Goal: Task Accomplishment & Management: Use online tool/utility

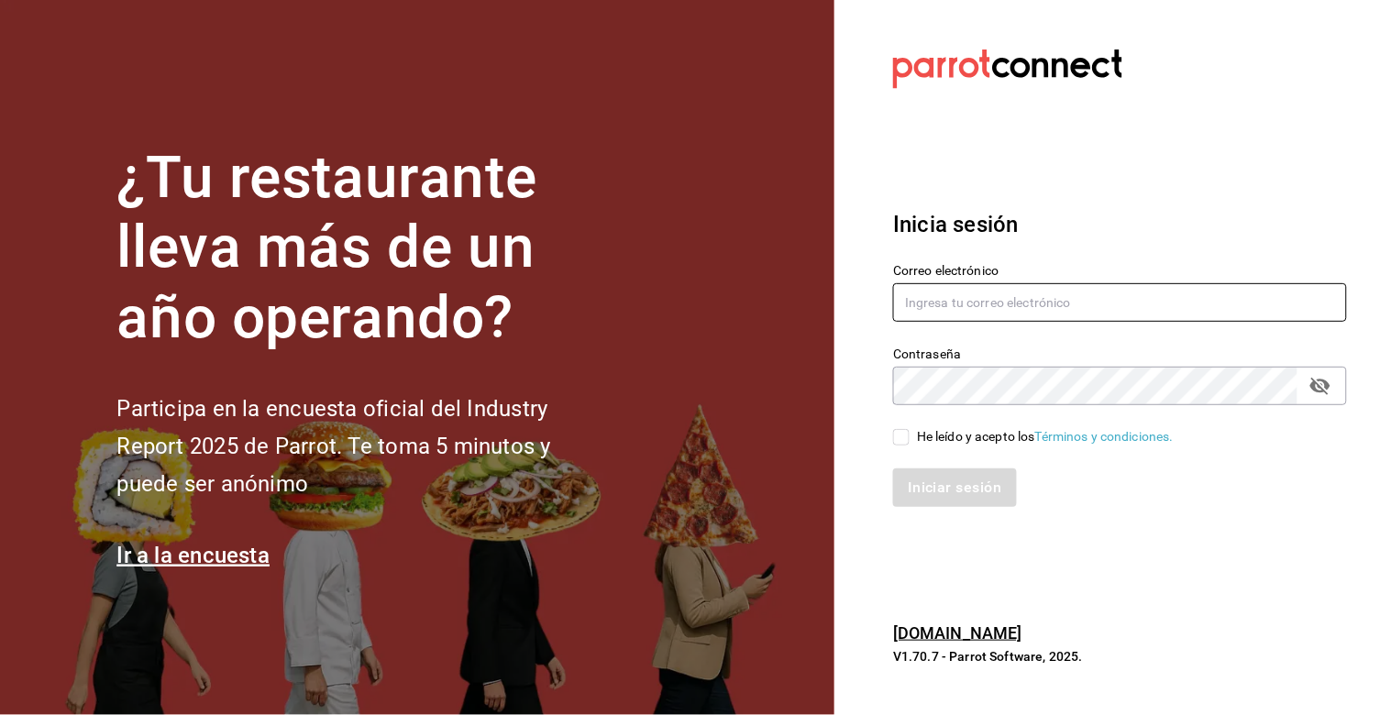
type input "[PERSON_NAME][EMAIL_ADDRESS][DOMAIN_NAME]"
click at [905, 435] on input "He leído y acepto los Términos y condiciones." at bounding box center [901, 437] width 17 height 17
checkbox input "true"
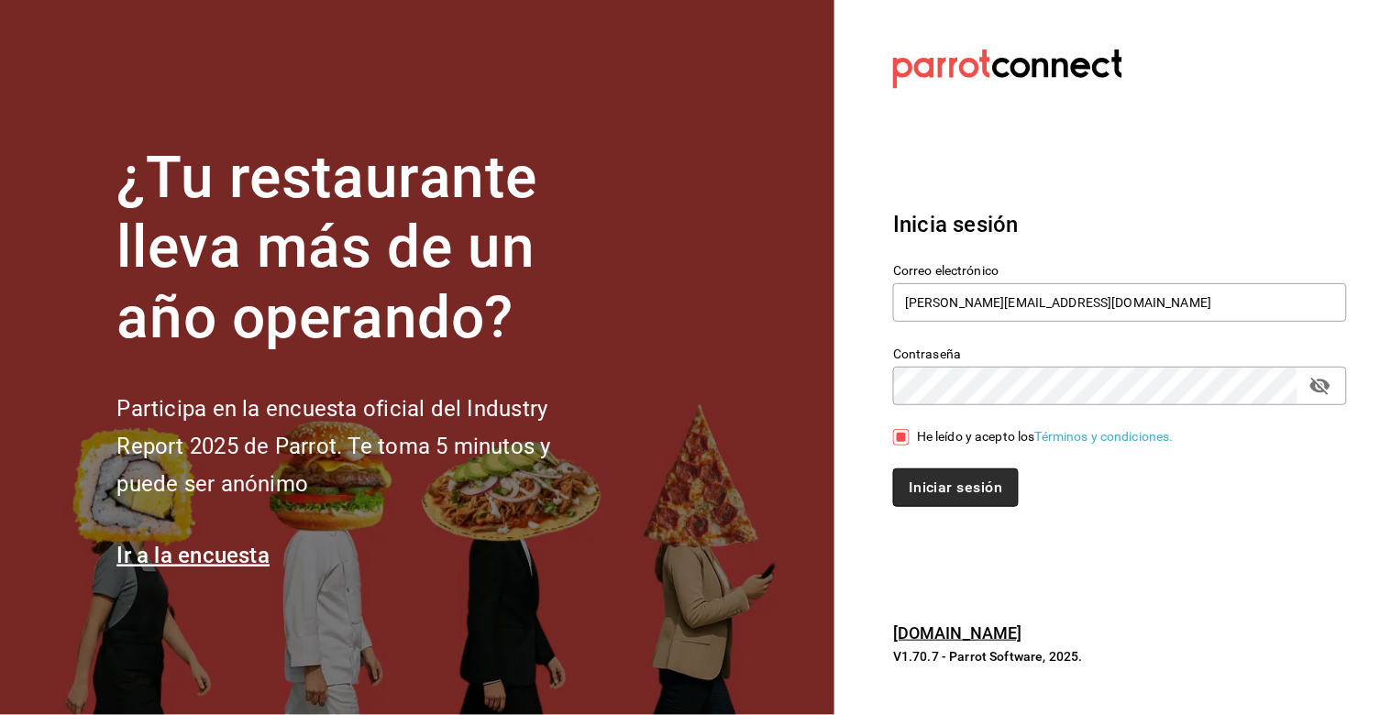
click at [964, 489] on button "Iniciar sesión" at bounding box center [955, 487] width 125 height 39
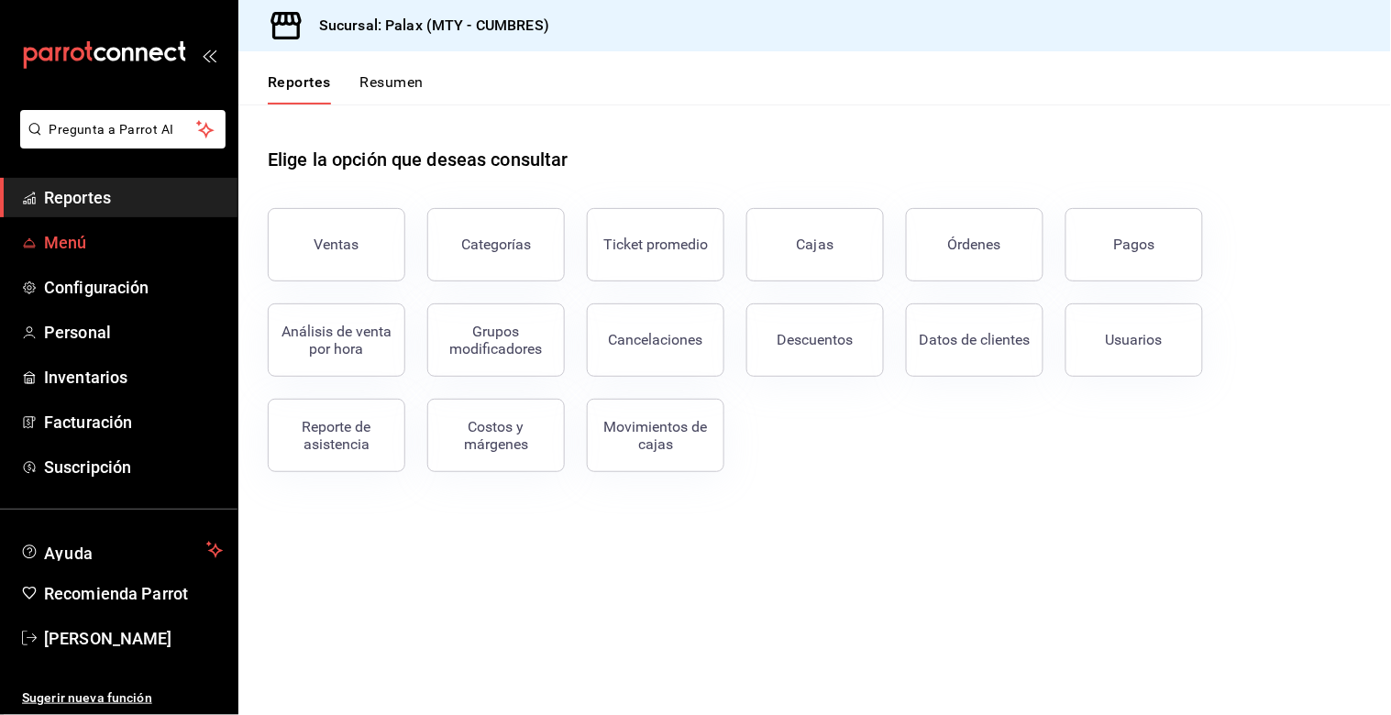
click at [108, 235] on span "Menú" at bounding box center [133, 242] width 179 height 25
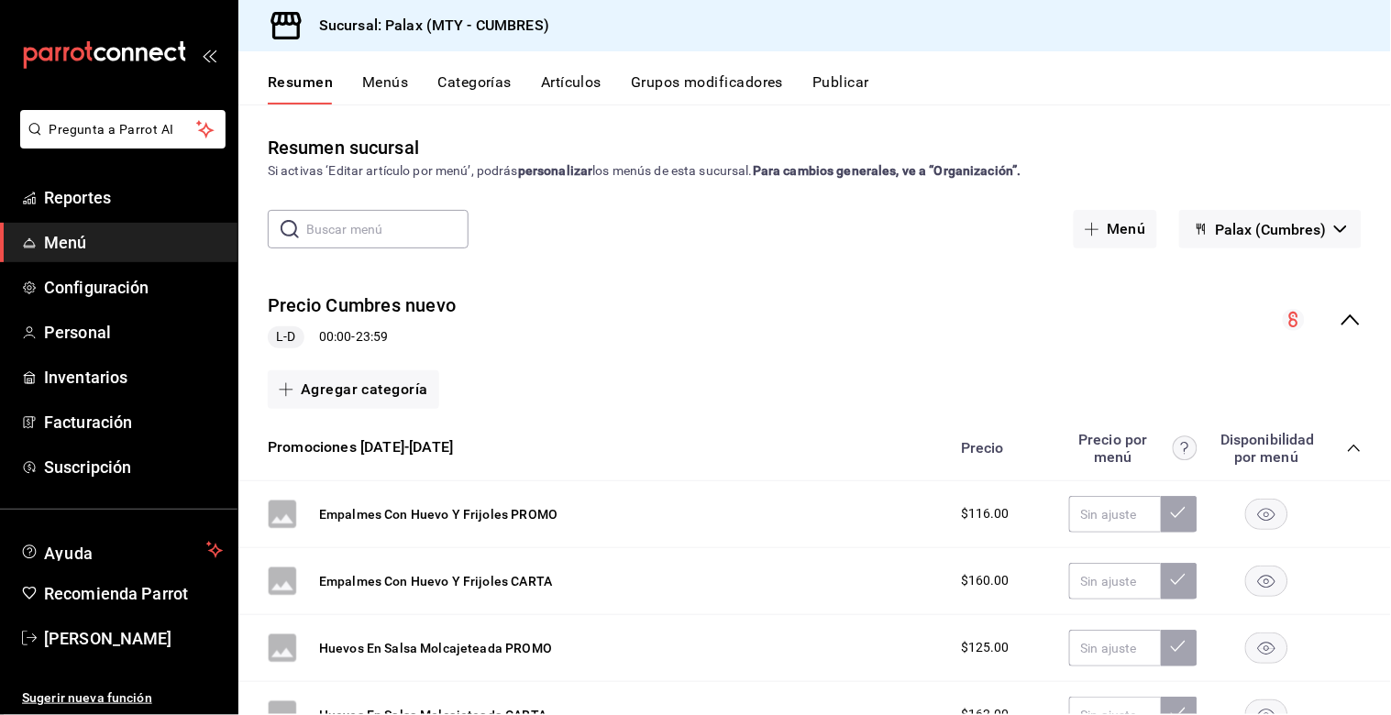
click at [551, 81] on button "Artículos" at bounding box center [571, 88] width 61 height 31
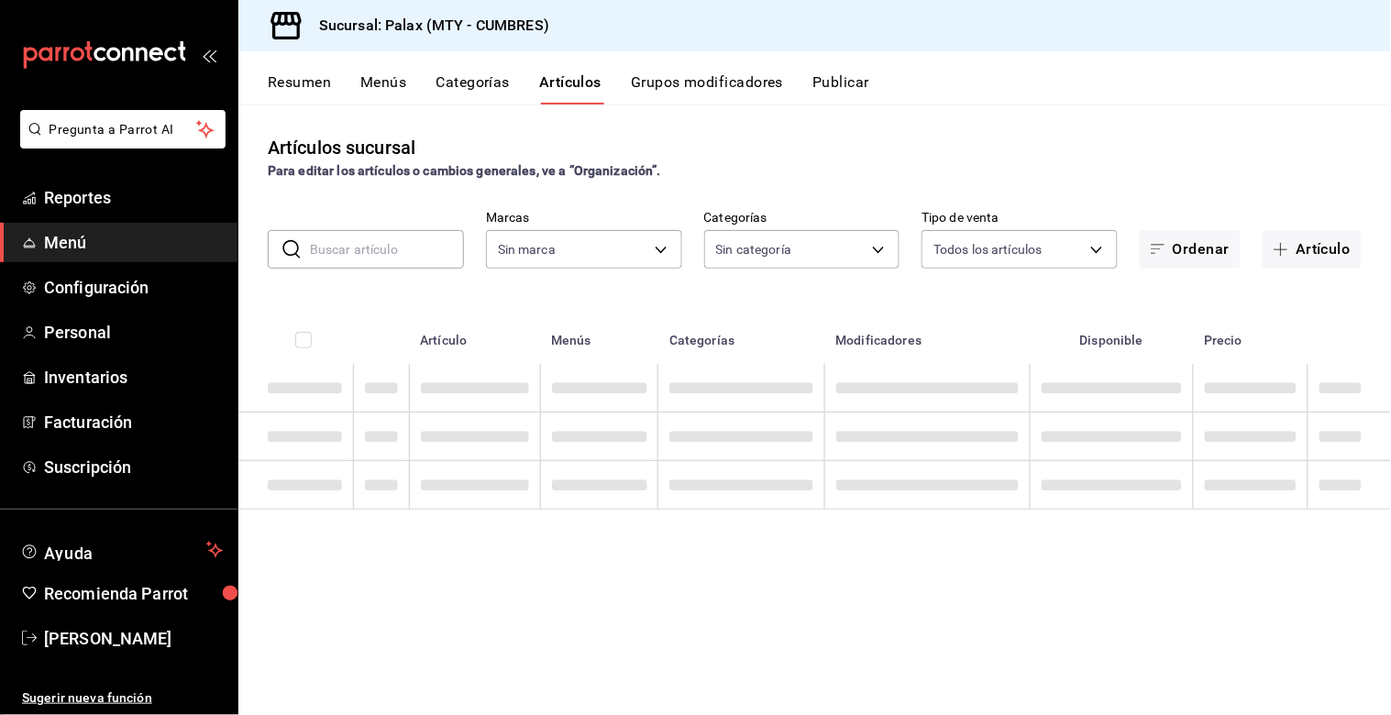
type input "882a14fb-31f9-4d0e-beef-7112030831e8"
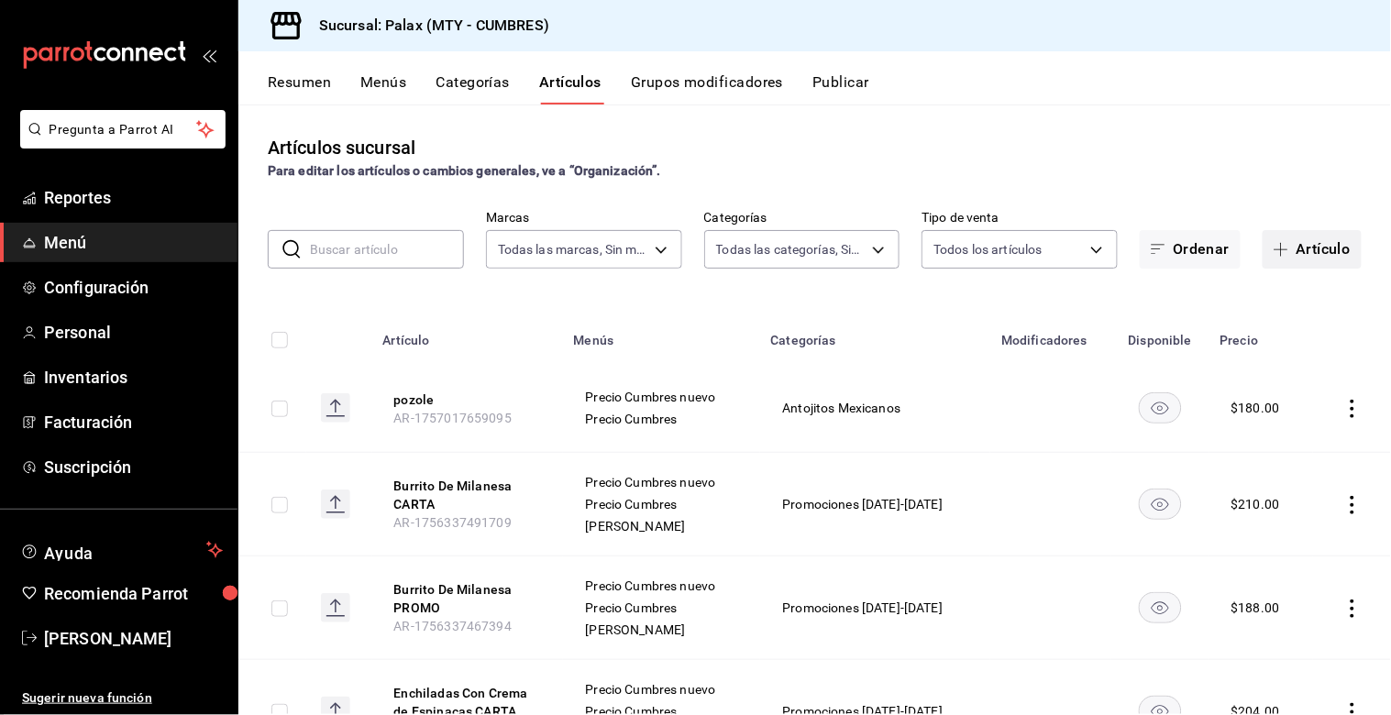
type input "c7ee65cc-ee9e-4741-86da-950b97491a76,cfaf84e3-46c5-4593-b599-de37d94c1b20,eecc7…"
click at [1282, 251] on button "Artículo" at bounding box center [1311, 249] width 99 height 39
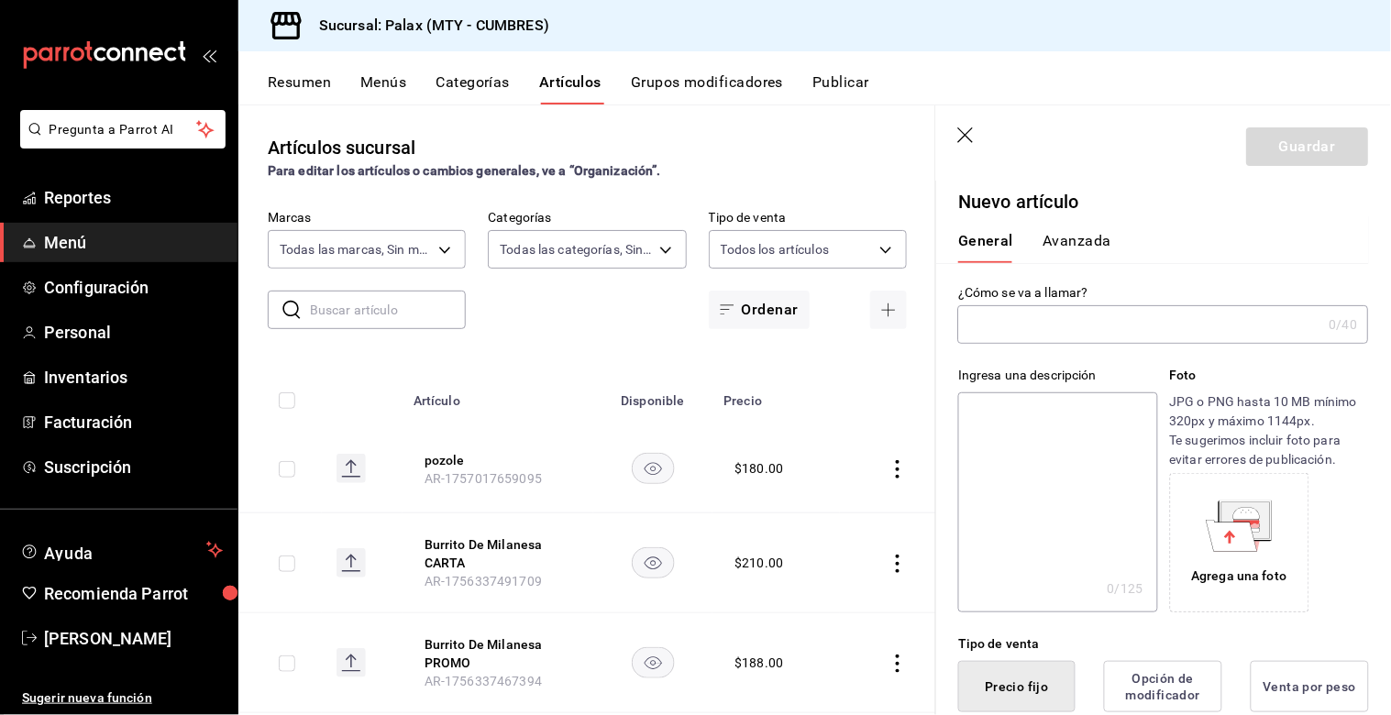
click at [1118, 325] on input "text" at bounding box center [1140, 324] width 364 height 37
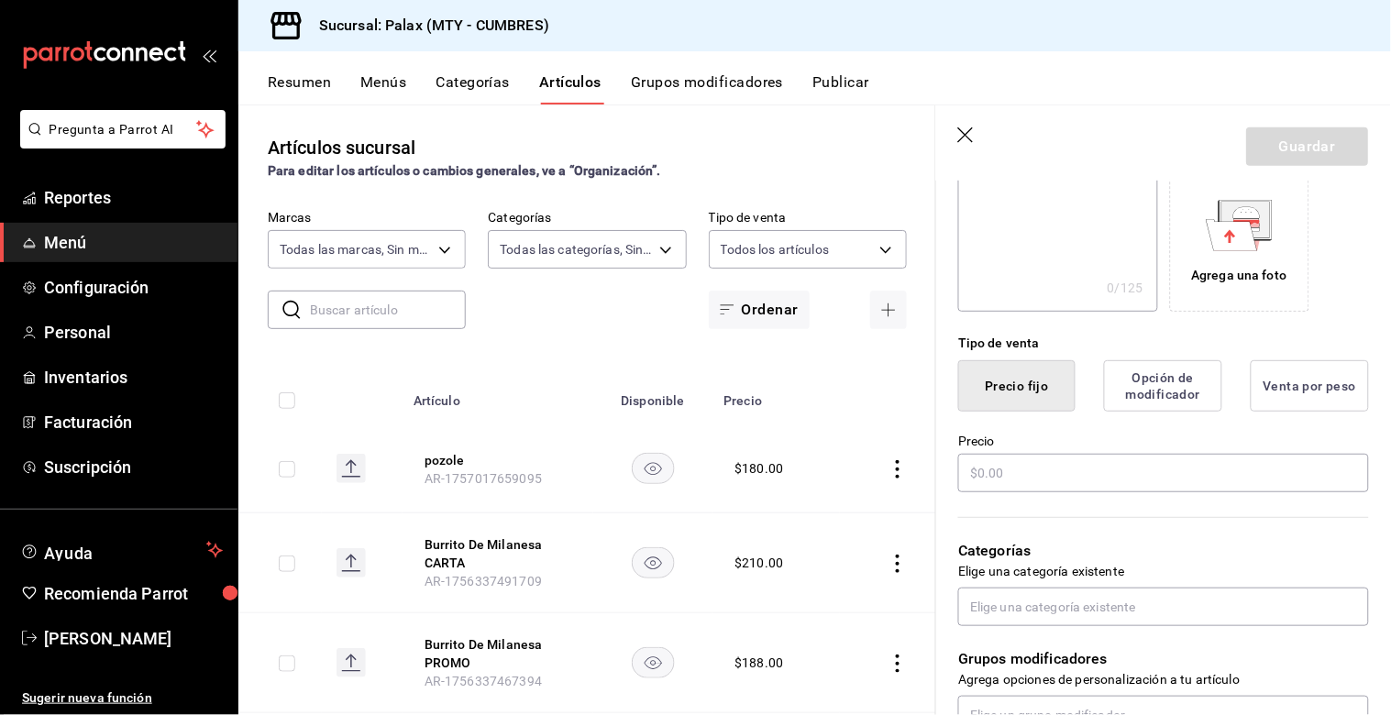
scroll to position [305, 0]
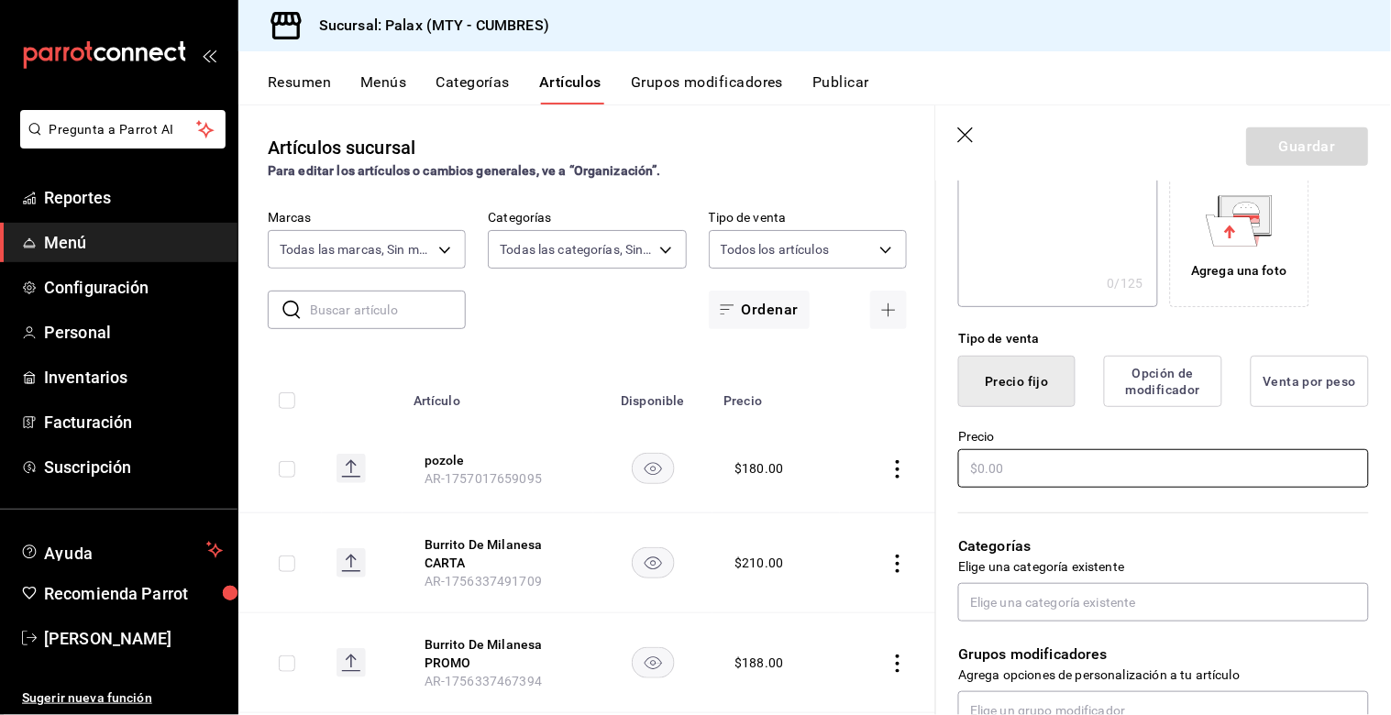
type input "Especial evento"
click at [1016, 465] on input "text" at bounding box center [1163, 468] width 411 height 39
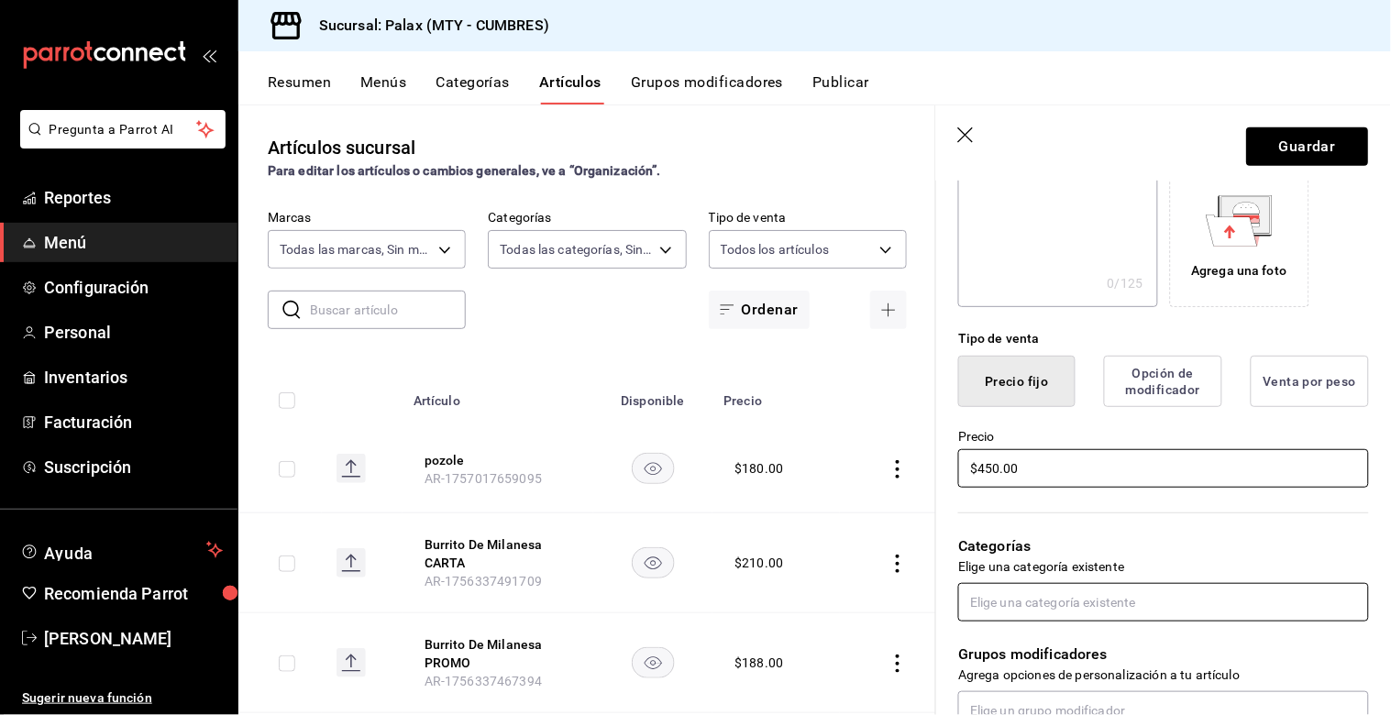
type input "$450.00"
click at [1041, 608] on input "text" at bounding box center [1163, 602] width 411 height 39
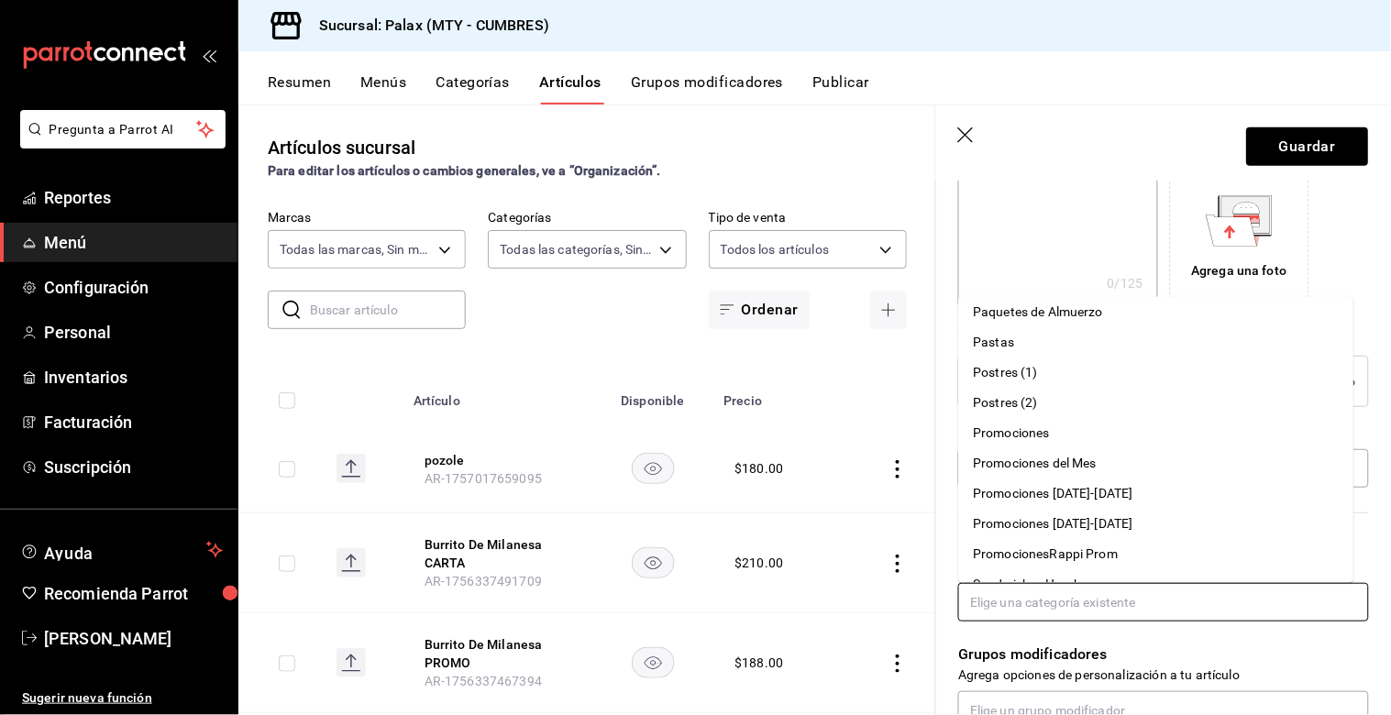
scroll to position [917, 0]
click at [1038, 435] on li "Promociones" at bounding box center [1156, 431] width 395 height 30
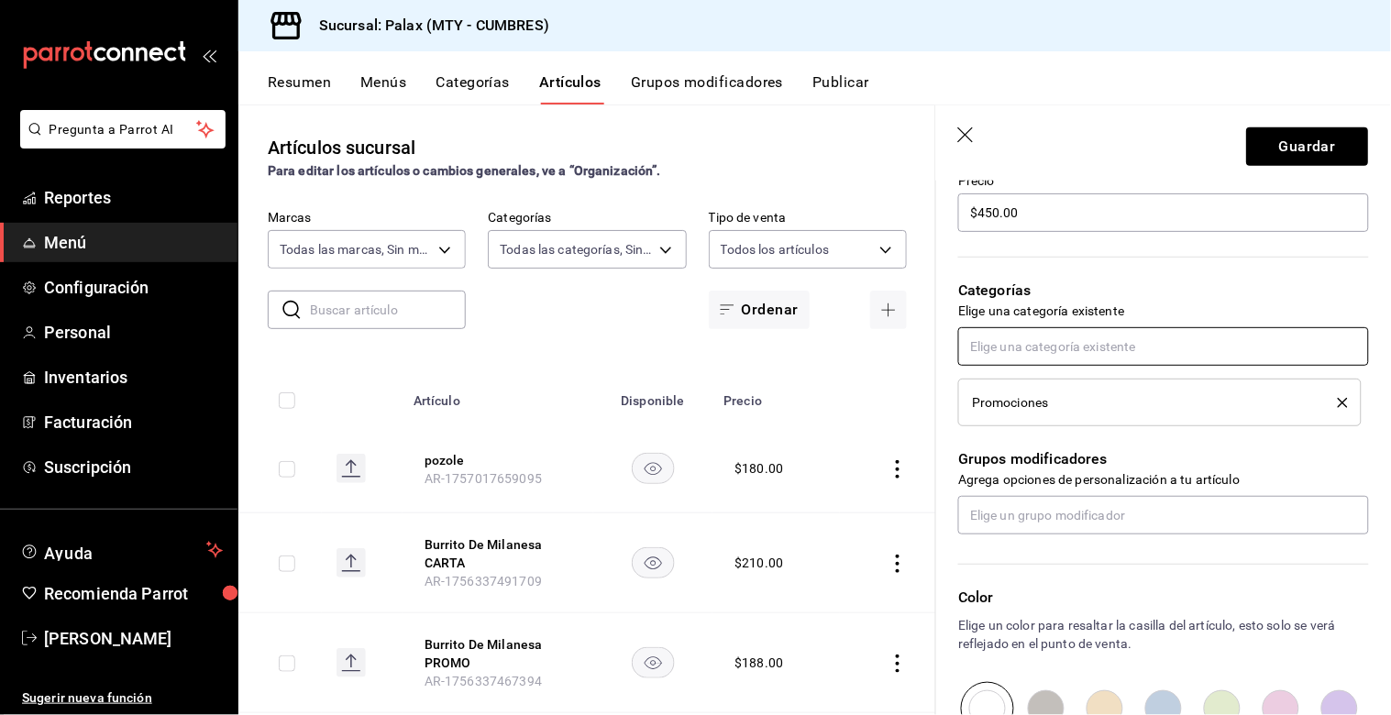
scroll to position [611, 0]
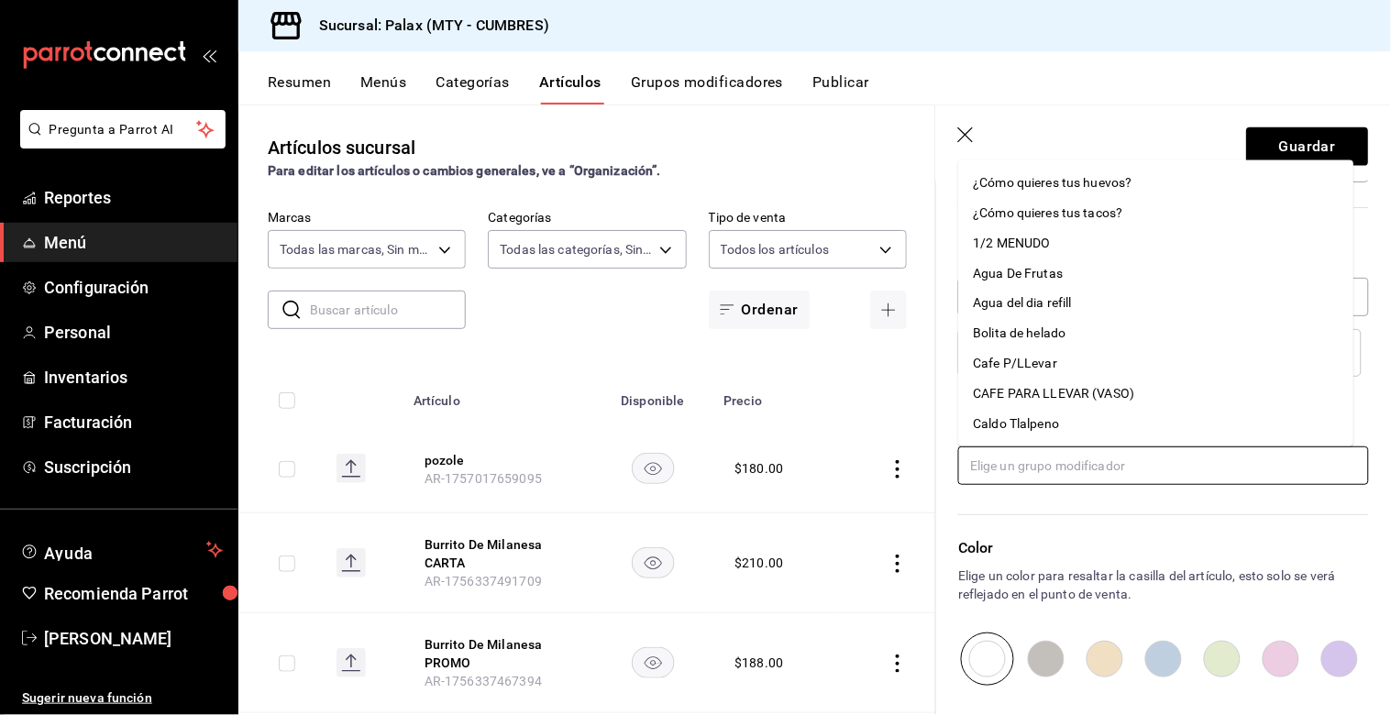
click at [1042, 472] on input "text" at bounding box center [1163, 465] width 411 height 39
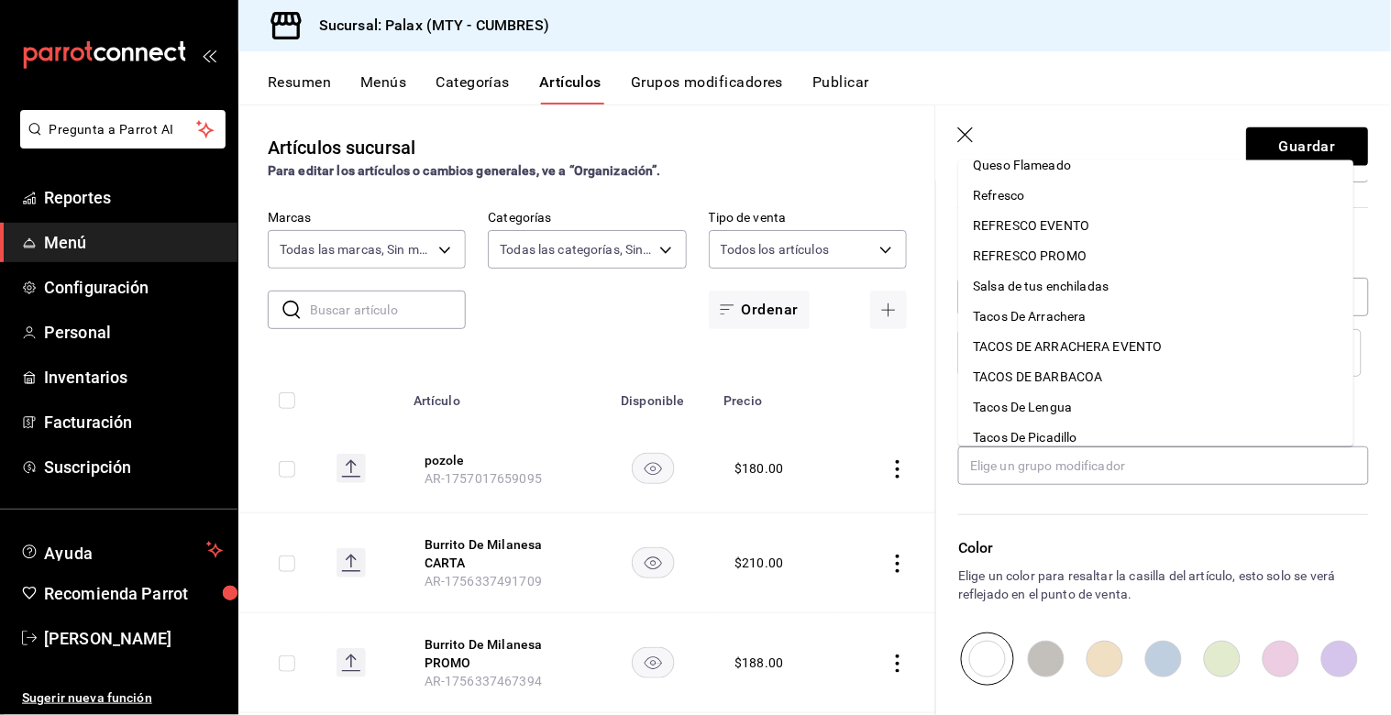
click at [967, 133] on icon "button" at bounding box center [966, 135] width 16 height 16
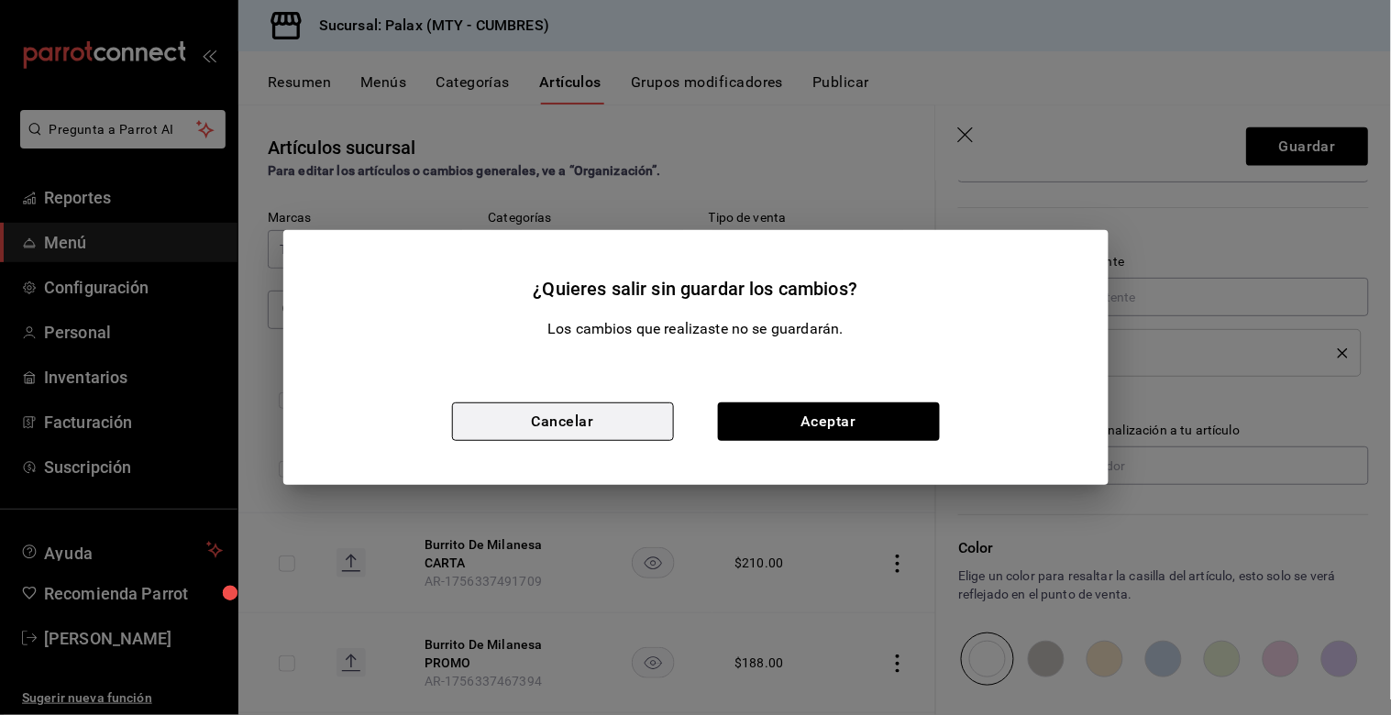
click at [619, 428] on button "Cancelar" at bounding box center [563, 421] width 222 height 39
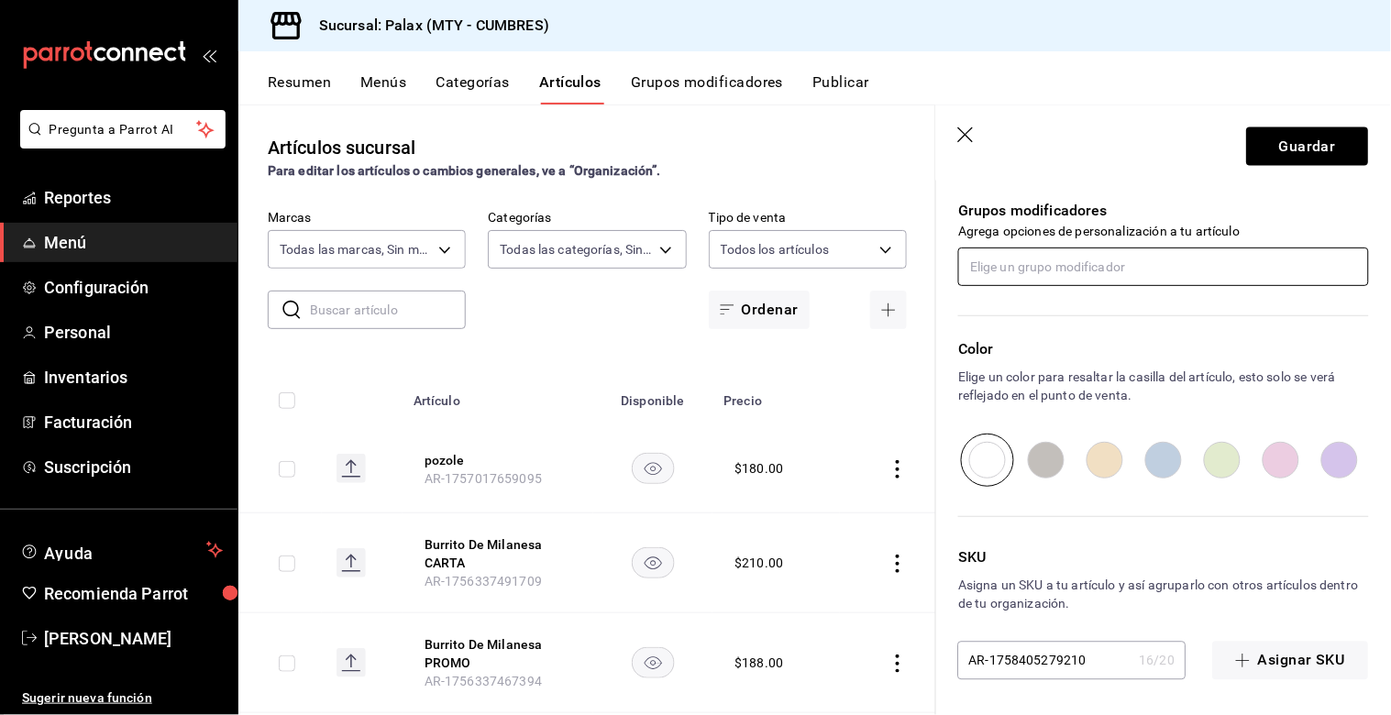
scroll to position [810, 0]
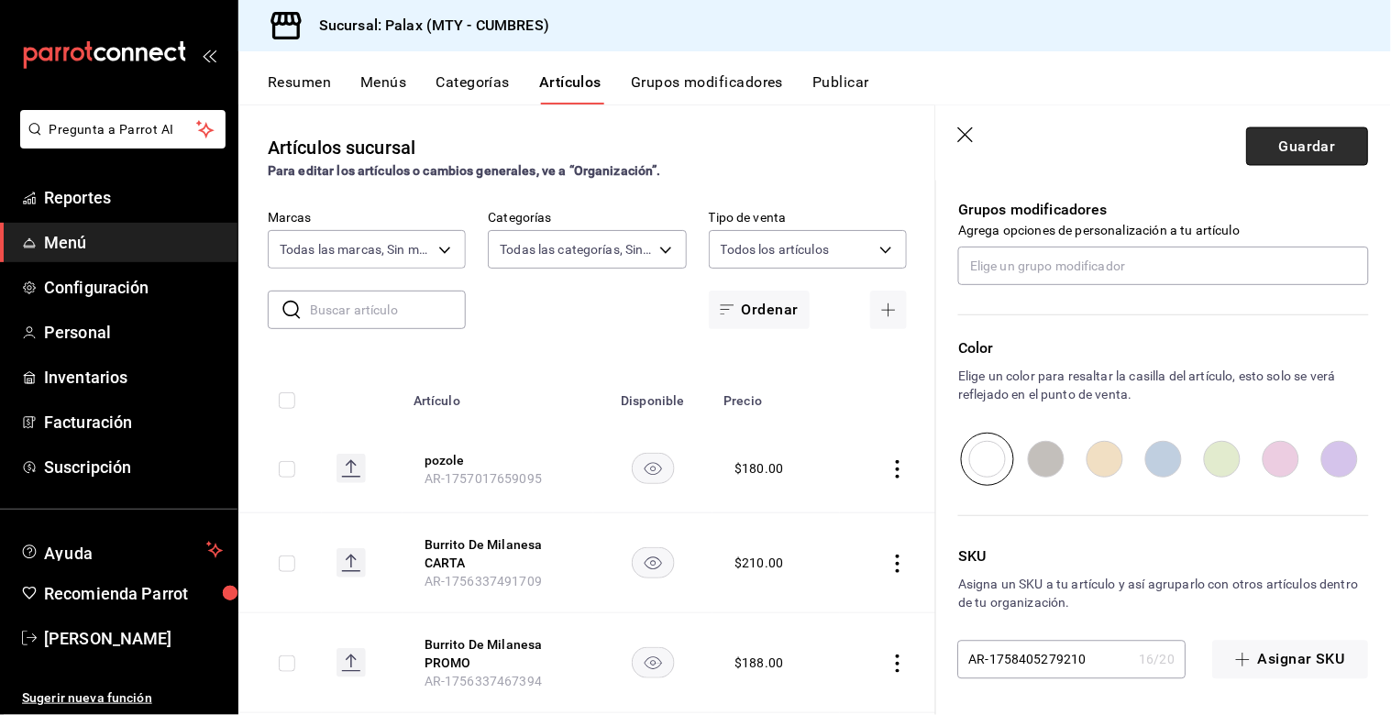
click at [1268, 142] on button "Guardar" at bounding box center [1308, 146] width 122 height 39
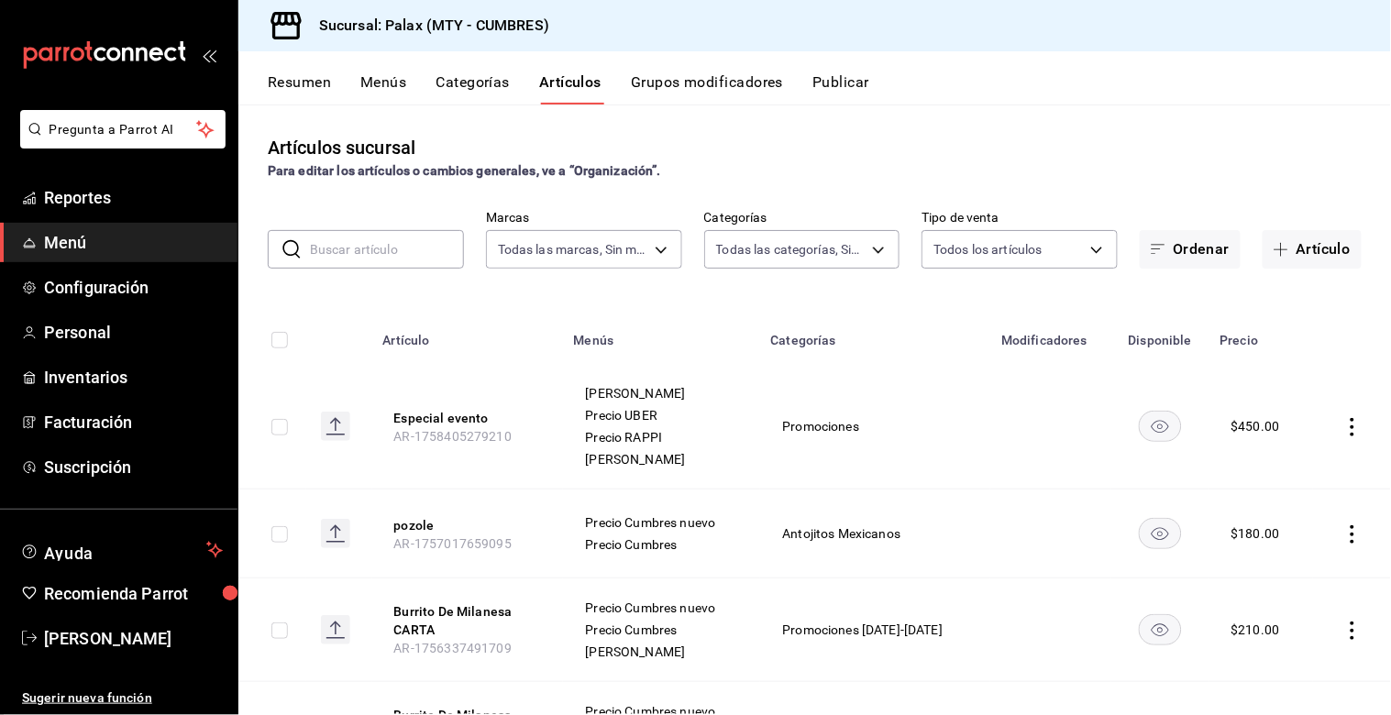
click at [429, 243] on input "text" at bounding box center [387, 249] width 154 height 37
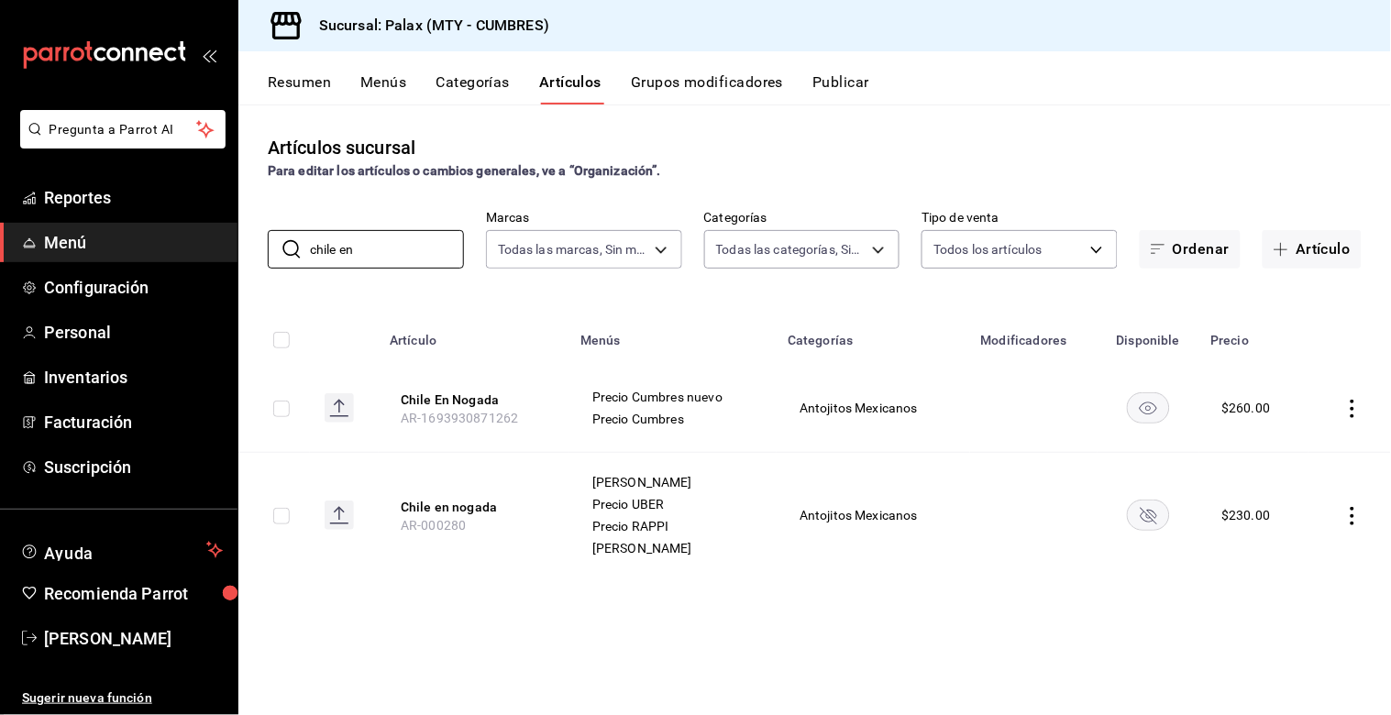
type input "chile en"
click at [1349, 408] on icon "actions" at bounding box center [1352, 409] width 18 height 18
click at [1018, 414] on div at bounding box center [695, 357] width 1391 height 715
click at [1350, 405] on icon "actions" at bounding box center [1352, 409] width 18 height 18
click at [1302, 450] on span "Editar" at bounding box center [1298, 450] width 48 height 19
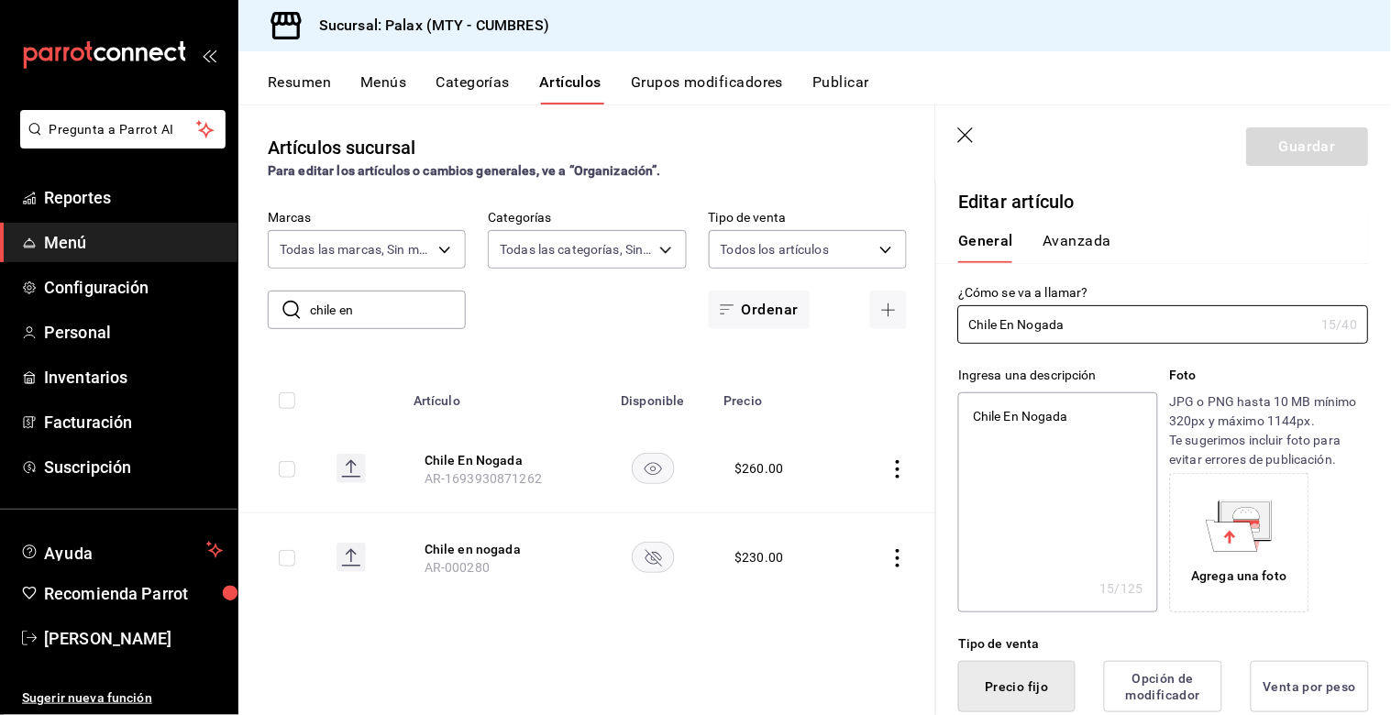
type textarea "x"
type input "$260.00"
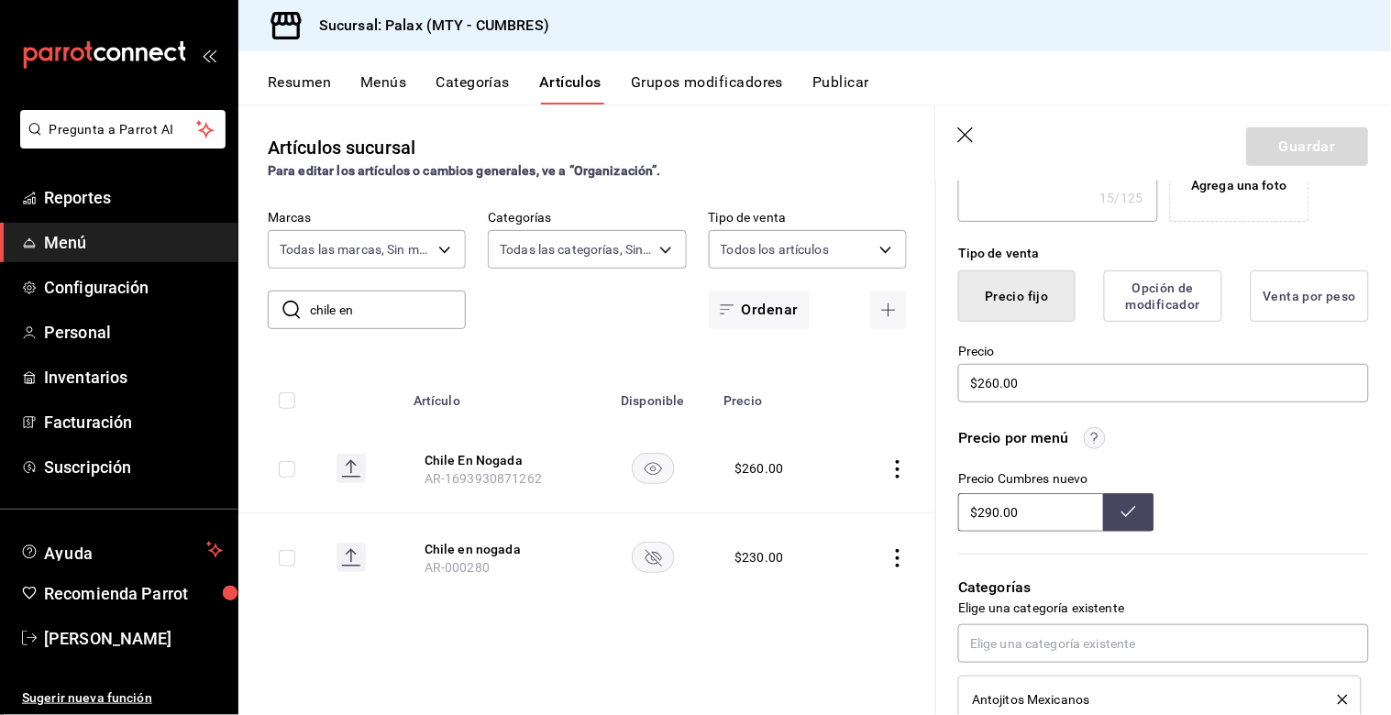
scroll to position [407, 0]
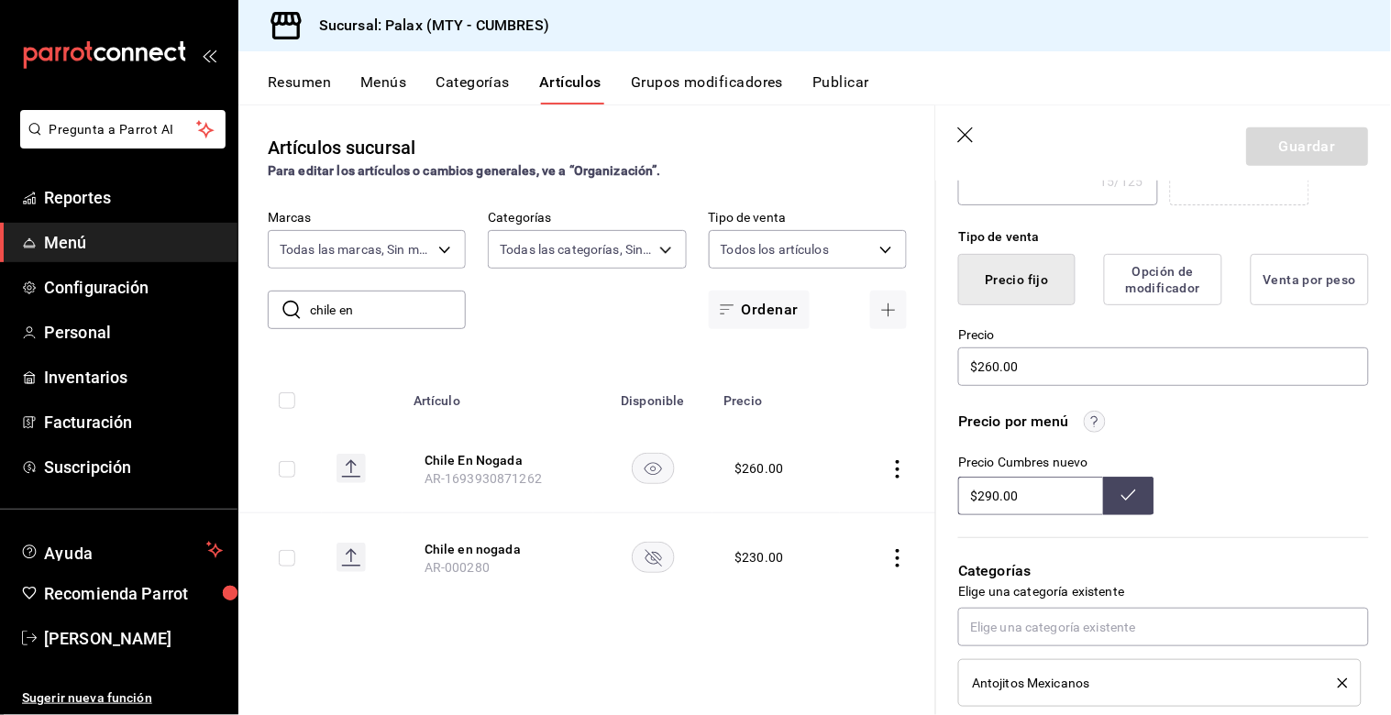
click at [1036, 495] on input "$290.00" at bounding box center [1030, 496] width 145 height 39
click at [1034, 493] on input "$290.00" at bounding box center [1030, 496] width 145 height 39
type input "$320.00"
click at [1125, 492] on icon at bounding box center [1128, 495] width 15 height 15
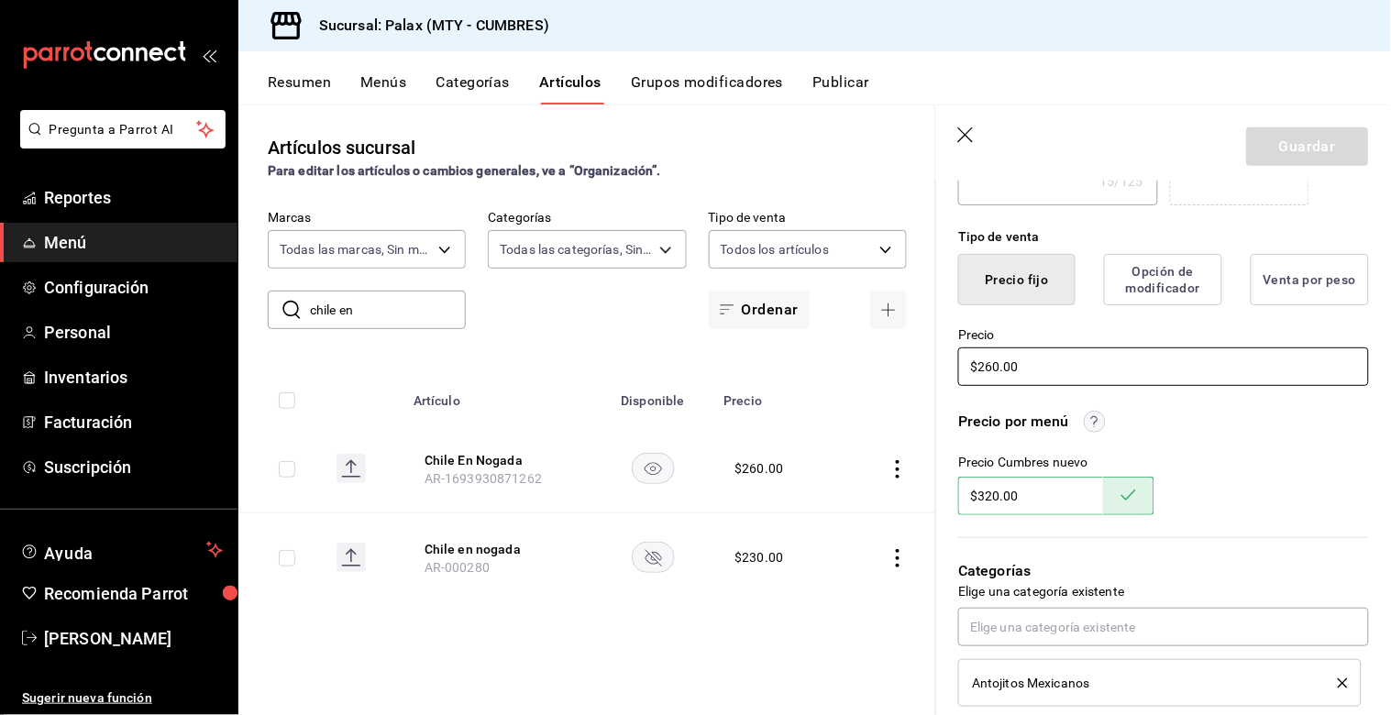
click at [1050, 373] on input "$260.00" at bounding box center [1163, 366] width 411 height 39
type input "$3.00"
type textarea "x"
type input "$320.00"
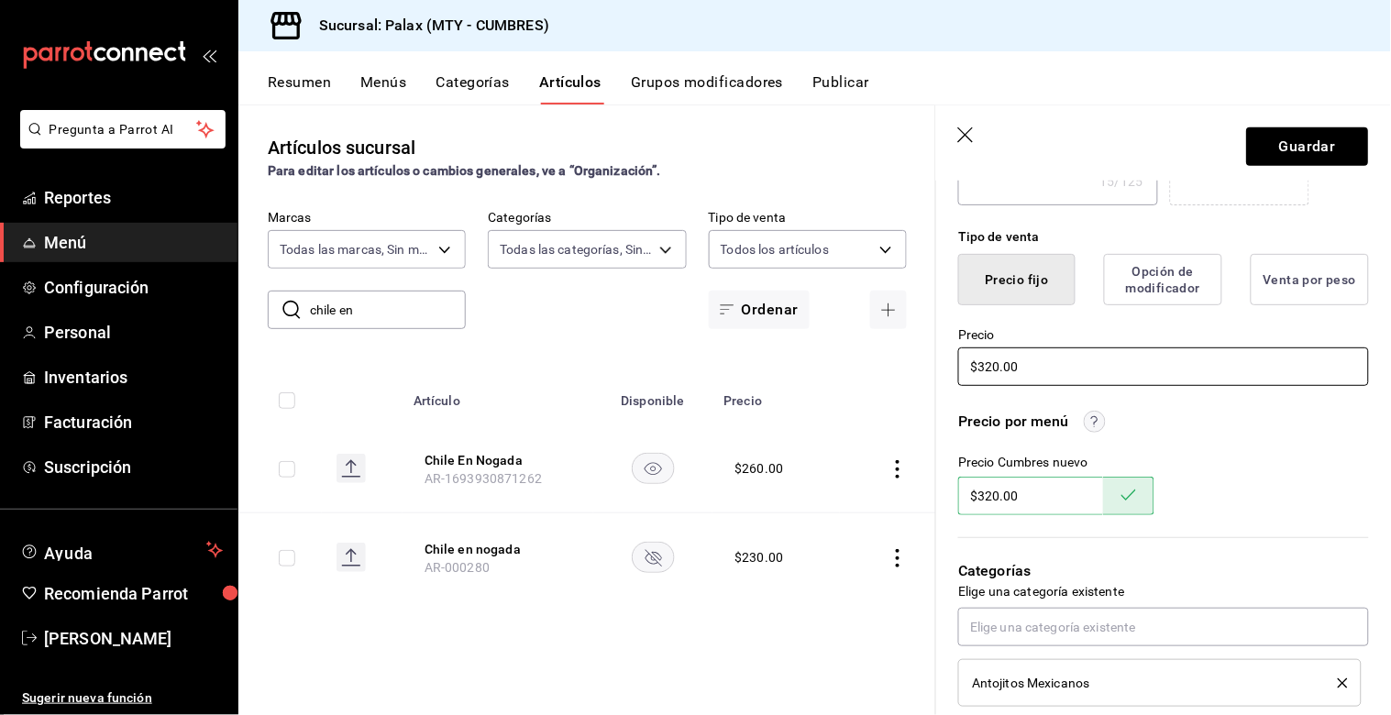
type textarea "x"
type input "$320.00"
click at [1279, 136] on button "Guardar" at bounding box center [1308, 146] width 122 height 39
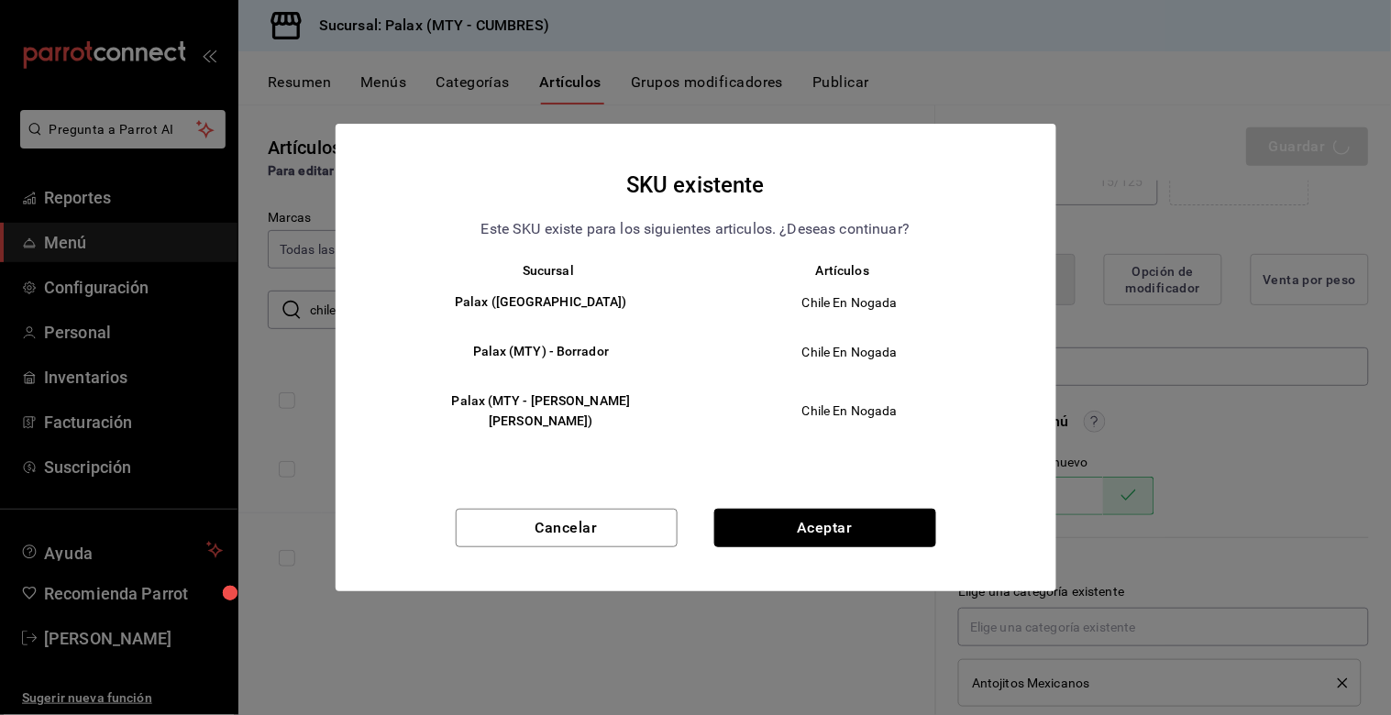
click at [841, 520] on button "Aceptar" at bounding box center [825, 528] width 222 height 39
type textarea "x"
